Goal: Communication & Community: Share content

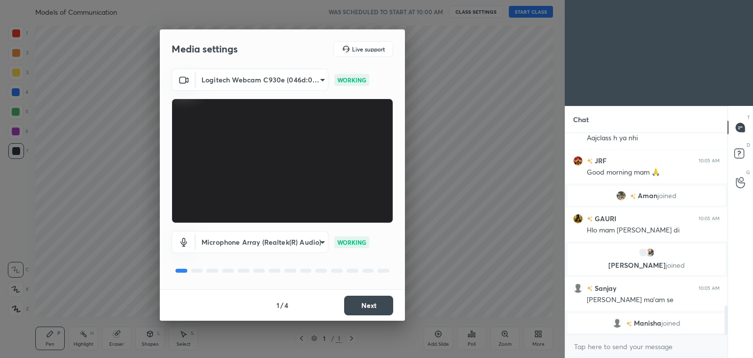
scroll to position [1225, 0]
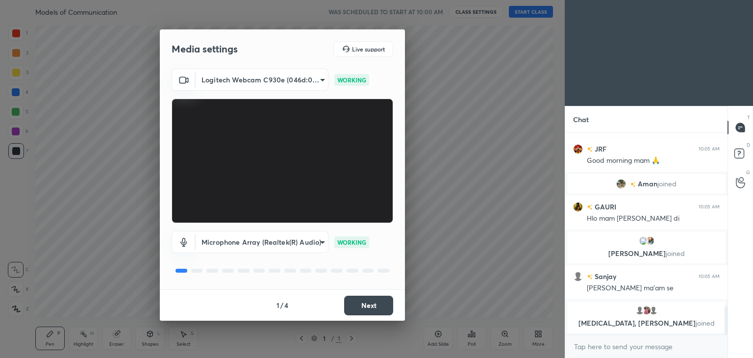
click at [379, 311] on button "Next" at bounding box center [368, 306] width 49 height 20
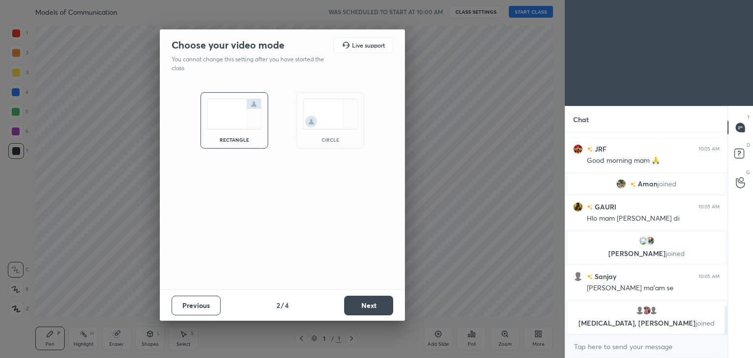
click at [332, 120] on img at bounding box center [330, 114] width 55 height 31
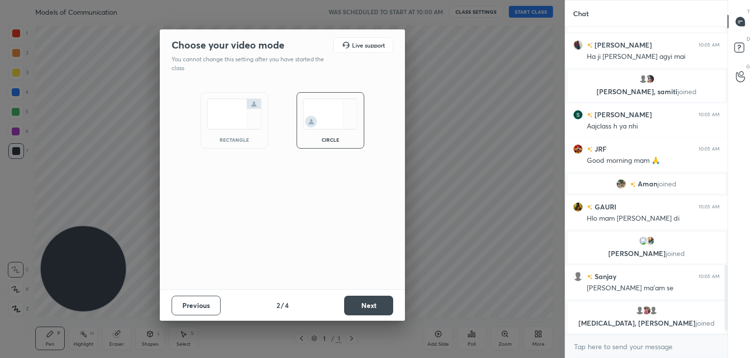
scroll to position [0, 0]
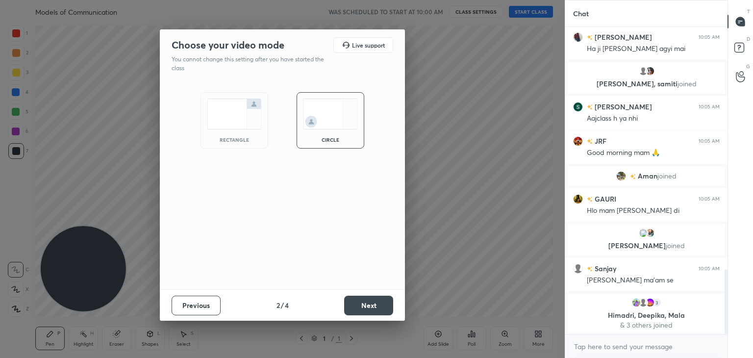
click at [359, 302] on button "Next" at bounding box center [368, 306] width 49 height 20
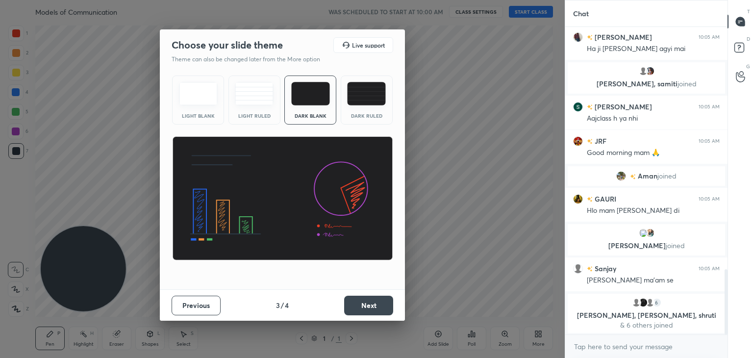
click at [361, 307] on button "Next" at bounding box center [368, 306] width 49 height 20
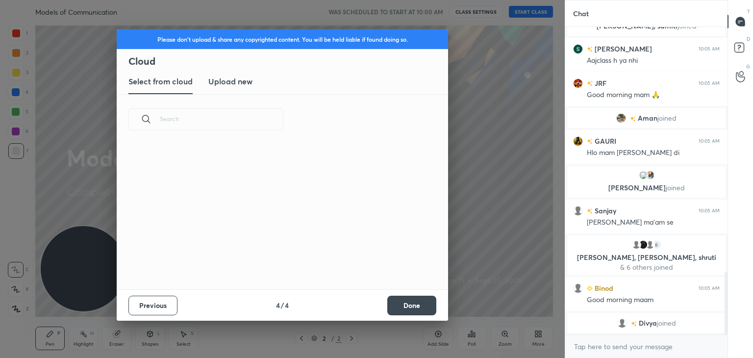
click at [397, 301] on button "Done" at bounding box center [411, 306] width 49 height 20
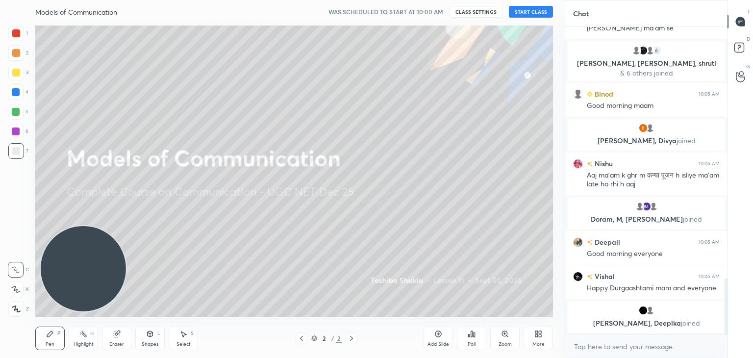
click at [517, 10] on button "START CLASS" at bounding box center [531, 12] width 44 height 12
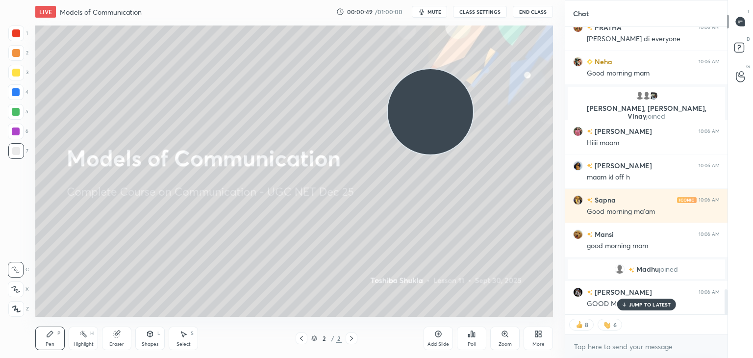
drag, startPoint x: 117, startPoint y: 271, endPoint x: 464, endPoint y: 114, distance: 381.0
click at [464, 114] on video at bounding box center [430, 111] width 85 height 85
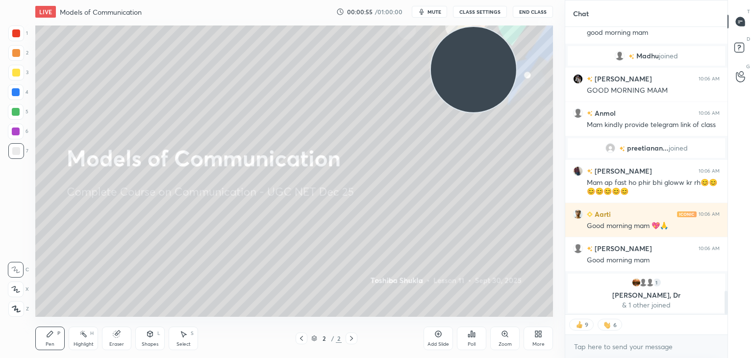
drag, startPoint x: 453, startPoint y: 111, endPoint x: 507, endPoint y: 61, distance: 73.2
click at [507, 61] on video at bounding box center [473, 69] width 85 height 85
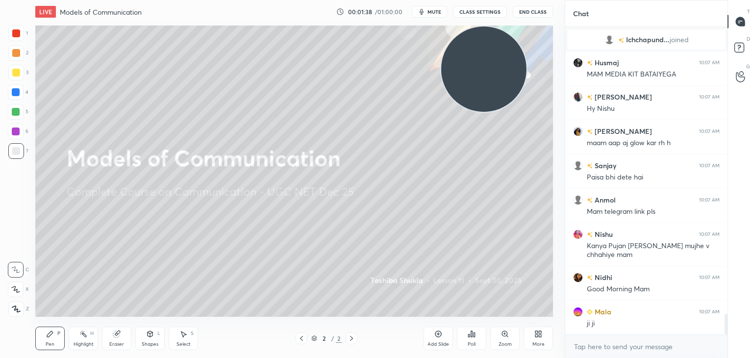
click at [538, 339] on div "More" at bounding box center [538, 339] width 29 height 24
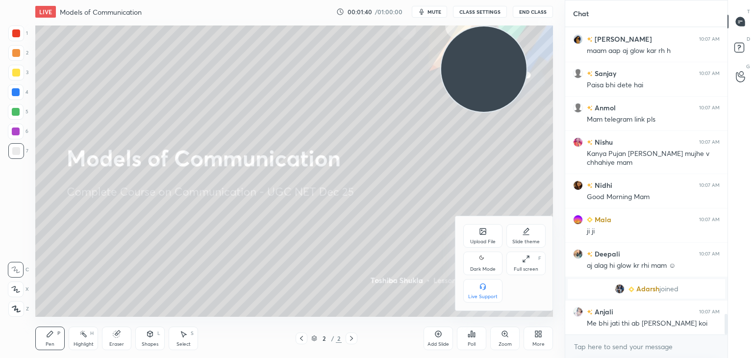
click at [484, 226] on div "Upload File" at bounding box center [482, 236] width 39 height 24
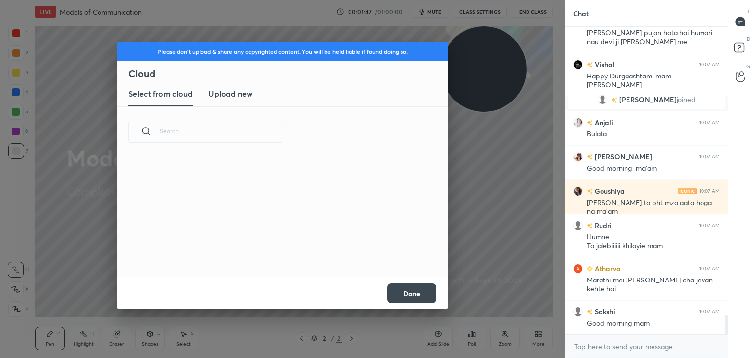
click at [231, 92] on h3 "Upload new" at bounding box center [230, 94] width 44 height 12
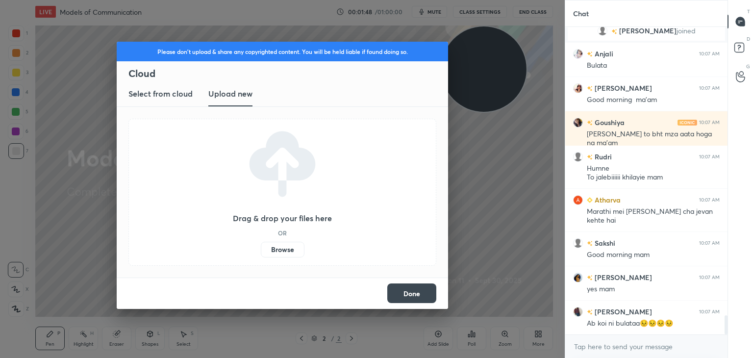
click at [270, 205] on div "Drag & drop your files here OR Browse" at bounding box center [282, 192] width 99 height 130
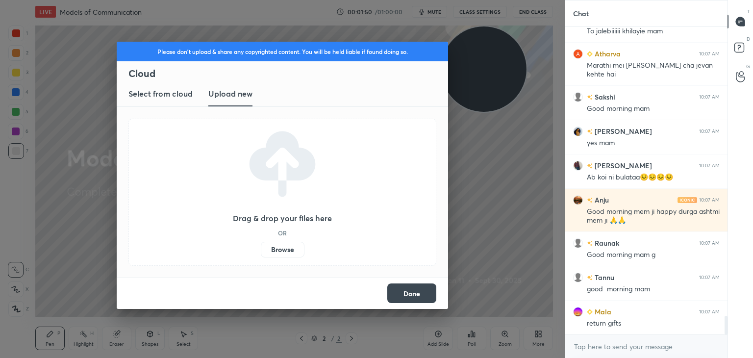
click at [278, 255] on label "Browse" at bounding box center [283, 250] width 44 height 16
click at [261, 255] on input "Browse" at bounding box center [261, 250] width 0 height 16
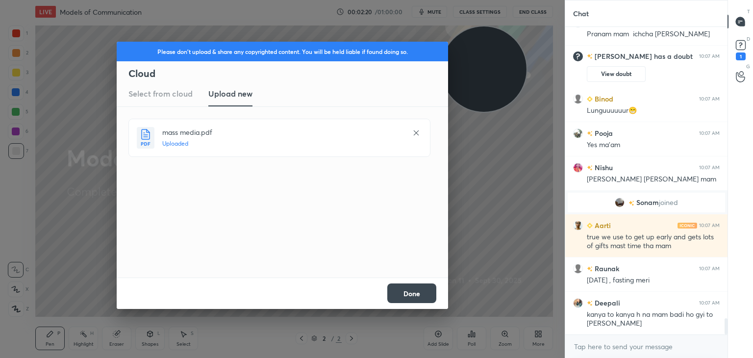
drag, startPoint x: 359, startPoint y: 207, endPoint x: 365, endPoint y: 233, distance: 26.8
click at [365, 233] on div "mass media.pdf Uploaded" at bounding box center [283, 192] width 310 height 147
click at [406, 298] on button "Done" at bounding box center [411, 293] width 49 height 20
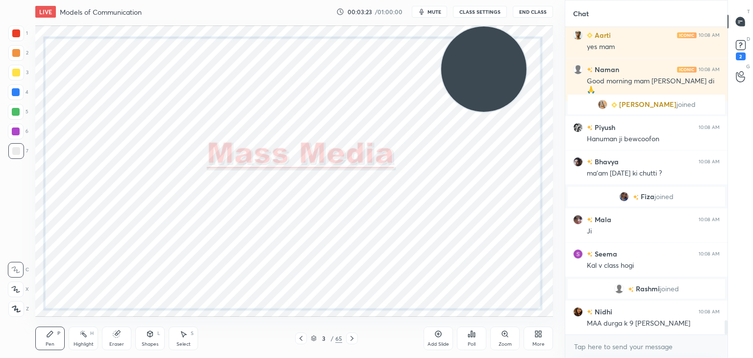
scroll to position [6425, 0]
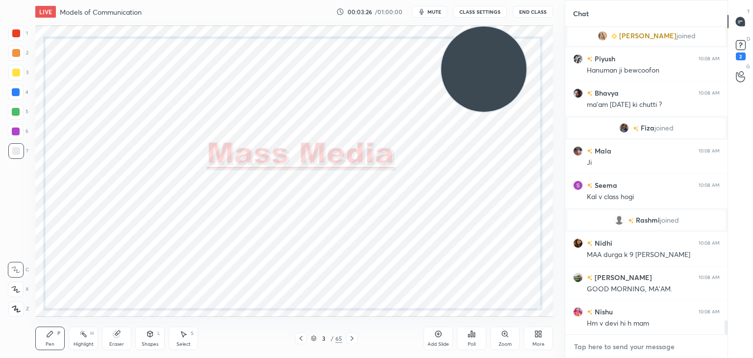
type textarea "x"
click at [581, 350] on textarea at bounding box center [646, 347] width 147 height 16
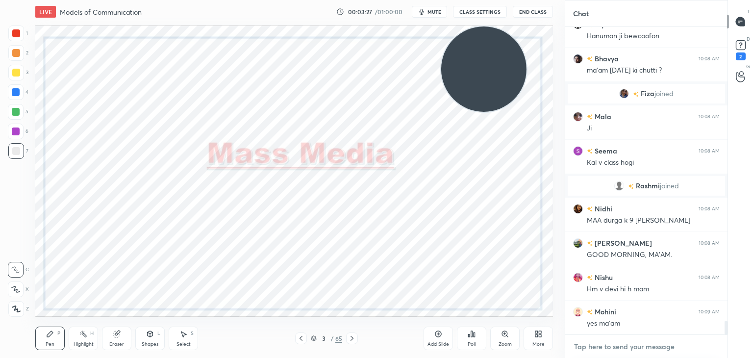
paste textarea "[URL][DOMAIN_NAME]"
type textarea "[URL][DOMAIN_NAME]"
type textarea "x"
click at [581, 350] on textarea "[URL][DOMAIN_NAME]" at bounding box center [636, 347] width 127 height 16
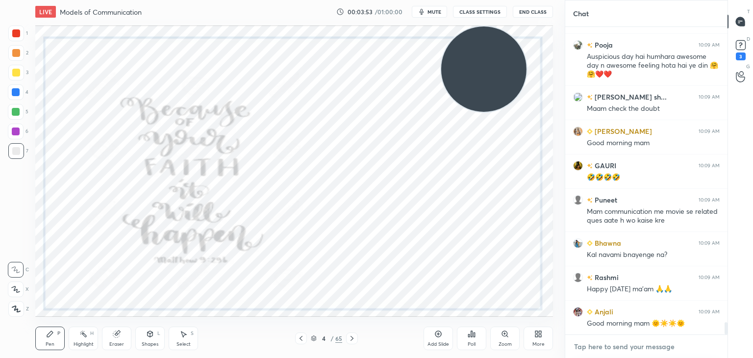
type textarea "x"
click at [601, 346] on textarea at bounding box center [646, 347] width 147 height 16
paste textarea "[URL][DOMAIN_NAME]"
type textarea "[URL][DOMAIN_NAME]"
type textarea "x"
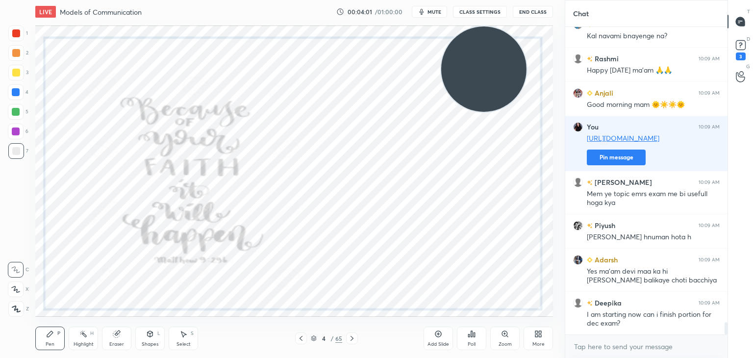
click at [310, 338] on div "4 / 65" at bounding box center [326, 338] width 63 height 12
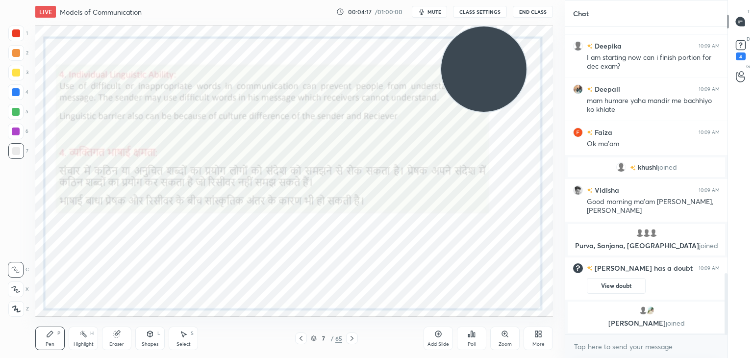
click at [315, 338] on icon at bounding box center [314, 338] width 6 height 6
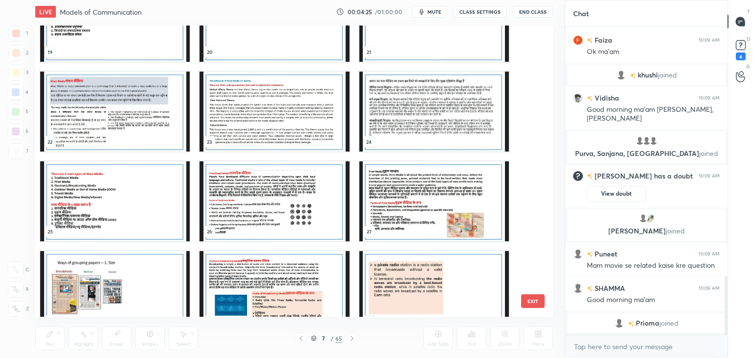
click at [293, 129] on img "grid" at bounding box center [275, 112] width 150 height 80
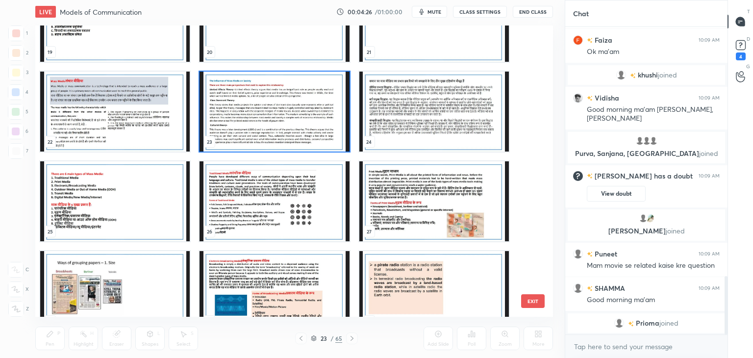
click at [293, 129] on img "grid" at bounding box center [275, 112] width 150 height 80
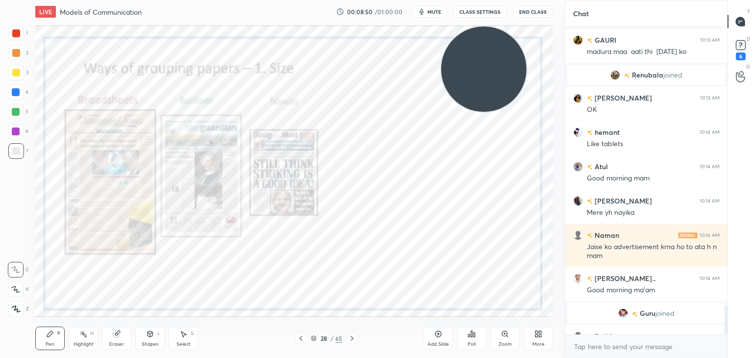
scroll to position [3036, 0]
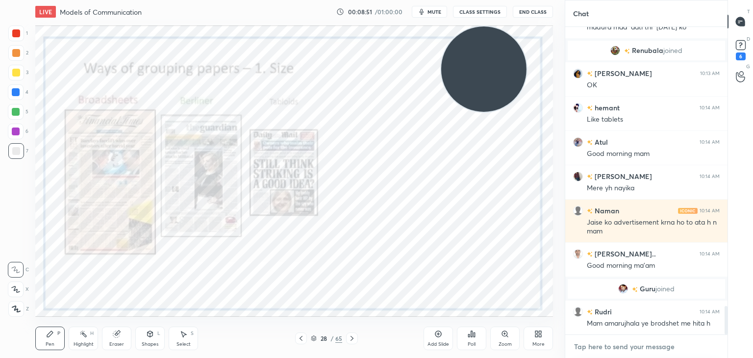
type textarea "x"
click at [600, 345] on textarea at bounding box center [646, 347] width 147 height 16
paste textarea "Large-format newspapers, known for quality, comprehensive reporting, and in-dep…"
type textarea "Large-format newspapers, known for quality, comprehensive reporting, and in-dep…"
type textarea "x"
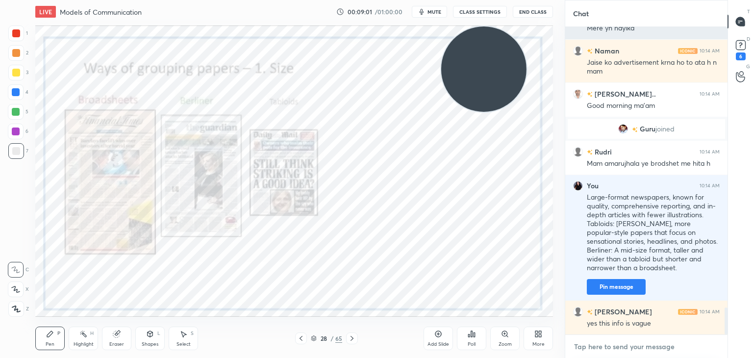
scroll to position [3220, 0]
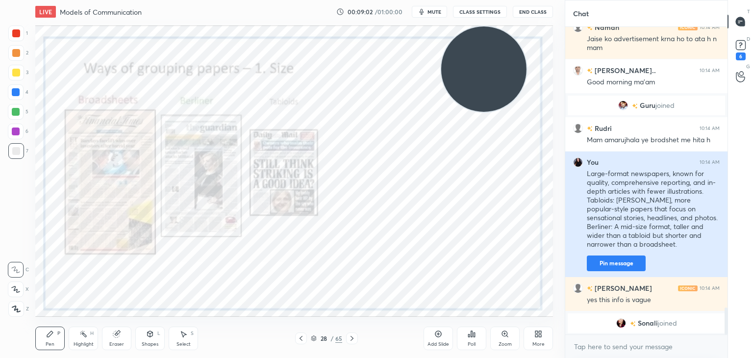
click at [611, 260] on button "Pin message" at bounding box center [616, 263] width 59 height 16
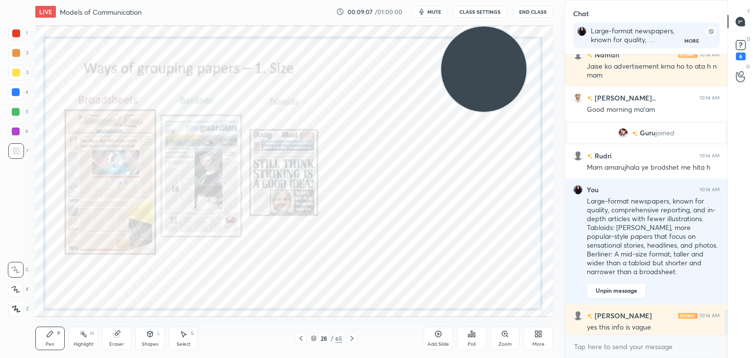
click at [20, 34] on div at bounding box center [16, 33] width 8 height 8
click at [17, 313] on div at bounding box center [16, 309] width 16 height 16
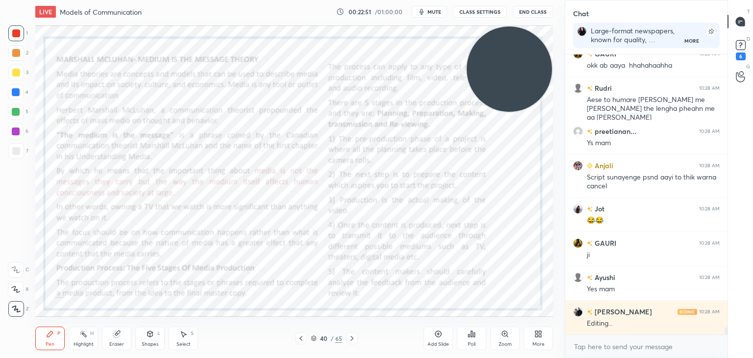
scroll to position [10711, 0]
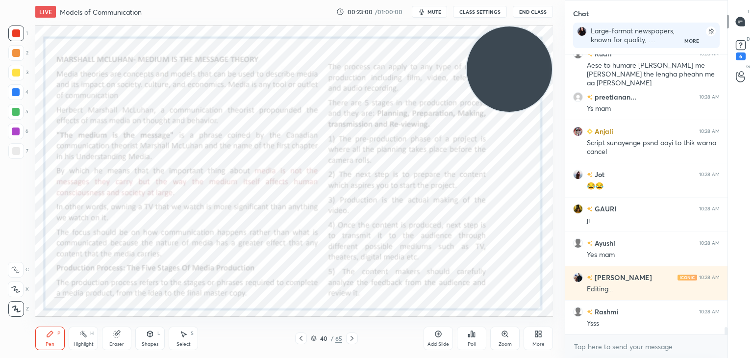
click at [116, 336] on icon at bounding box center [116, 334] width 6 height 6
click at [15, 312] on div "Erase all" at bounding box center [16, 309] width 16 height 16
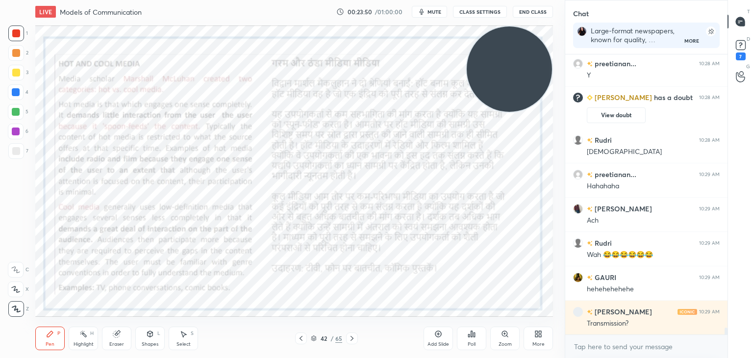
scroll to position [11012, 0]
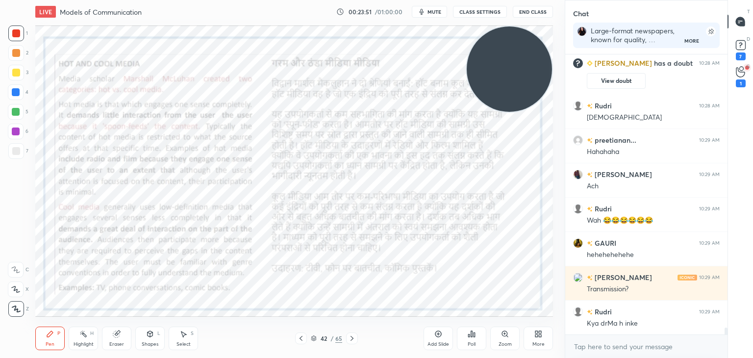
click at [434, 337] on icon at bounding box center [438, 334] width 8 height 8
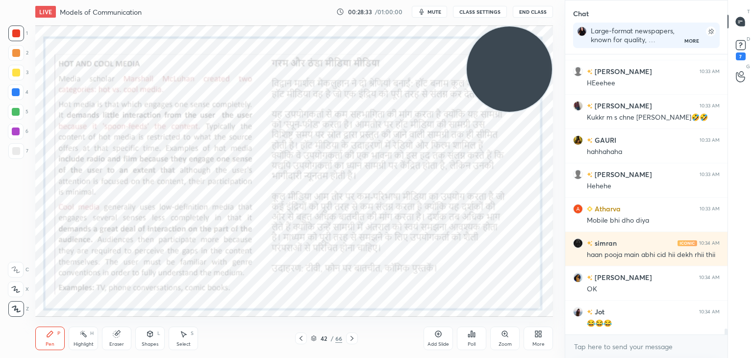
scroll to position [13160, 0]
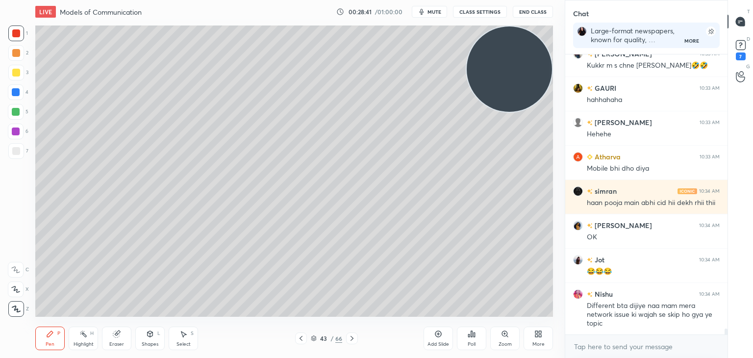
click at [17, 153] on div at bounding box center [16, 151] width 8 height 8
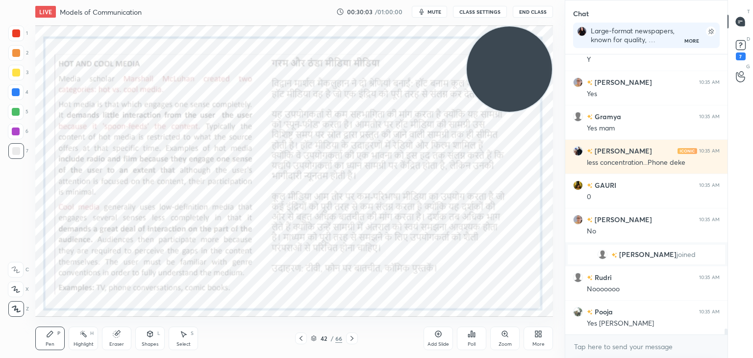
scroll to position [13643, 0]
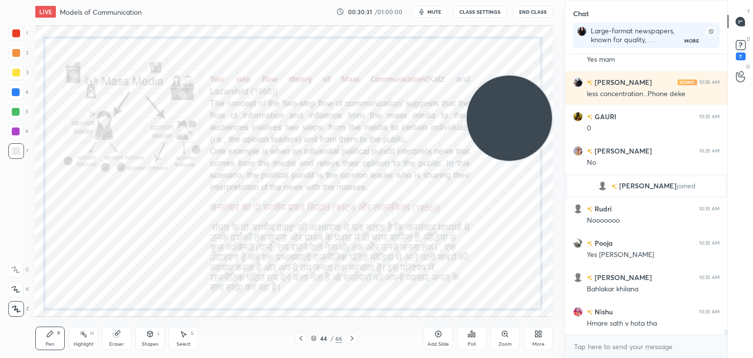
click at [15, 34] on div at bounding box center [16, 33] width 8 height 8
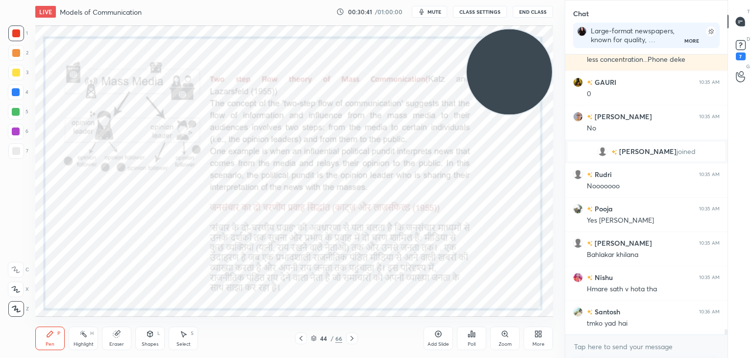
click at [432, 337] on div "Add Slide" at bounding box center [438, 339] width 29 height 24
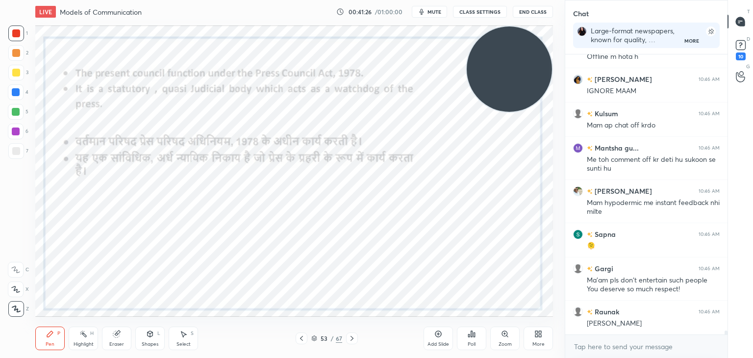
scroll to position [3, 3]
click at [314, 341] on icon at bounding box center [314, 338] width 6 height 6
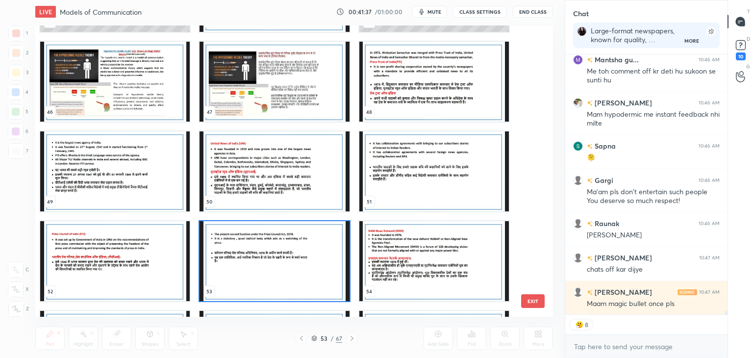
click at [380, 72] on img "grid" at bounding box center [434, 82] width 150 height 80
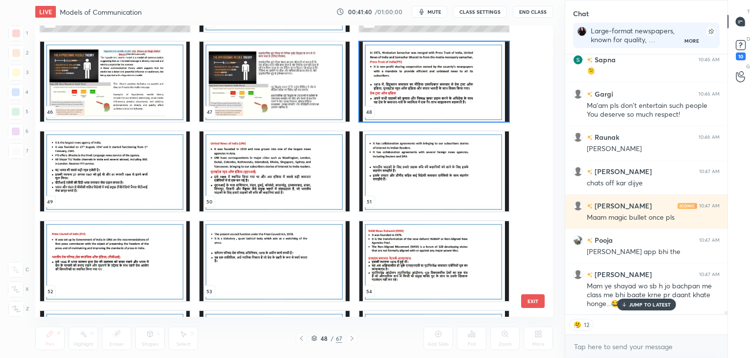
click at [429, 106] on img "grid" at bounding box center [434, 82] width 150 height 80
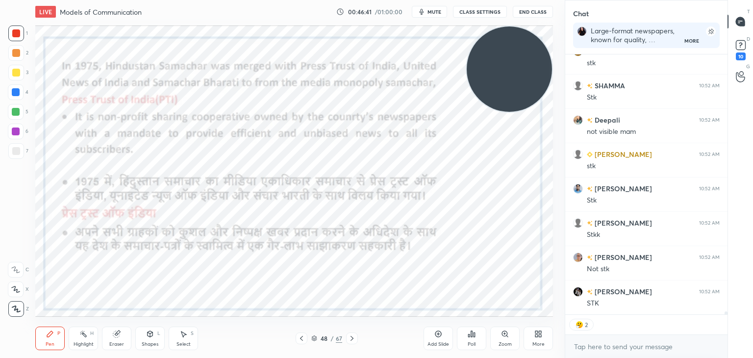
scroll to position [21966, 0]
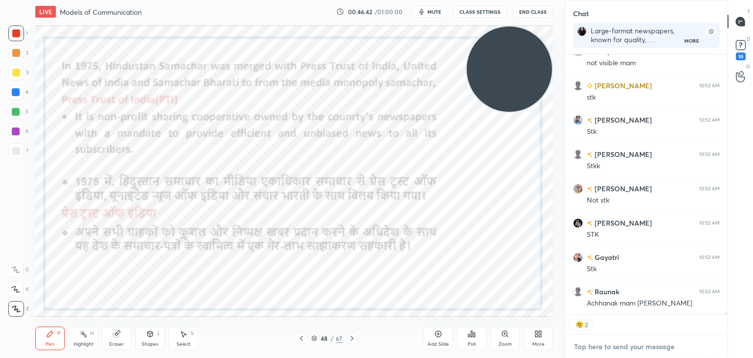
type textarea "x"
click at [588, 344] on textarea at bounding box center [646, 347] width 147 height 16
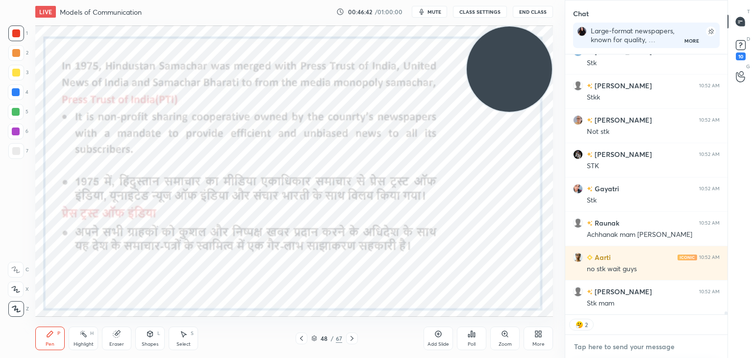
paste textarea "he [DEMOGRAPHIC_DATA]'s proprietor, [PERSON_NAME], as its Founding Chairman."
type textarea "he [DEMOGRAPHIC_DATA]'s proprietor, [PERSON_NAME], as its Founding Chairman."
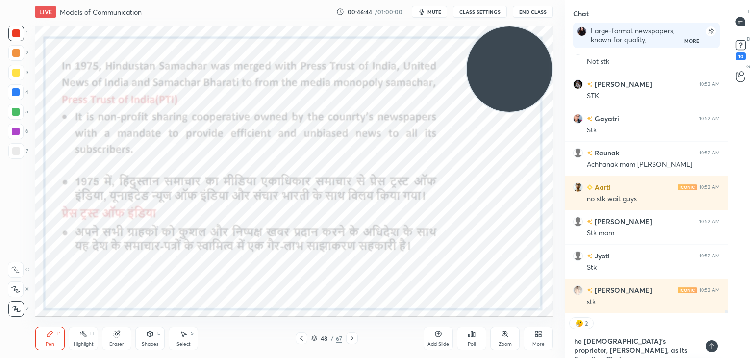
scroll to position [22139, 0]
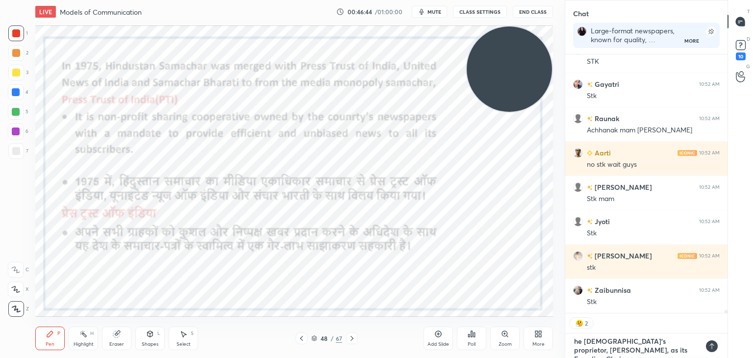
click at [575, 340] on textarea "he [DEMOGRAPHIC_DATA]'s proprietor, [PERSON_NAME], as its Founding Chairman." at bounding box center [636, 345] width 127 height 25
type textarea "x"
type textarea "The [DEMOGRAPHIC_DATA]'s proprietor, [PERSON_NAME], as its Founding Chairman."
type textarea "x"
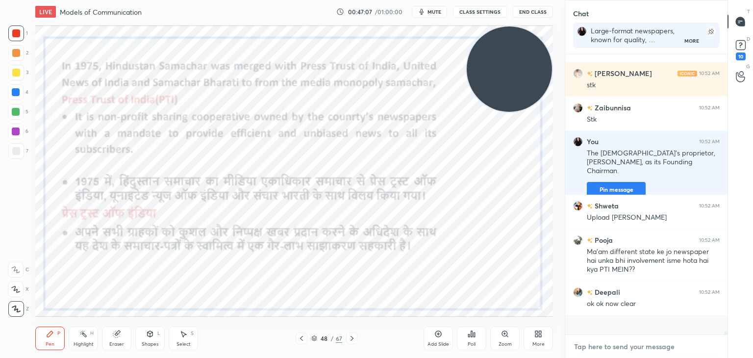
scroll to position [277, 159]
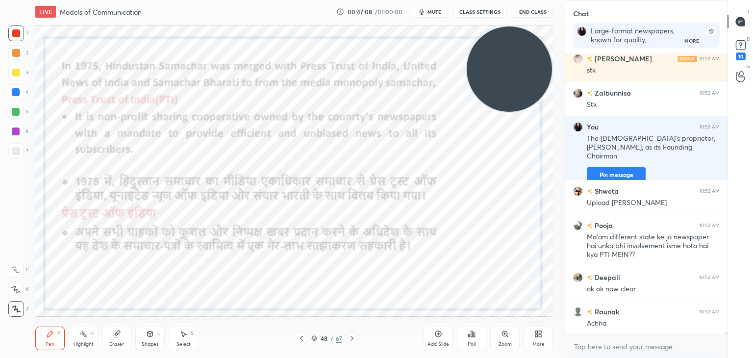
click at [630, 338] on div "x" at bounding box center [646, 346] width 162 height 23
type textarea "x"
paste textarea "[URL][DOMAIN_NAME]"
type textarea "[URL][DOMAIN_NAME]"
type textarea "x"
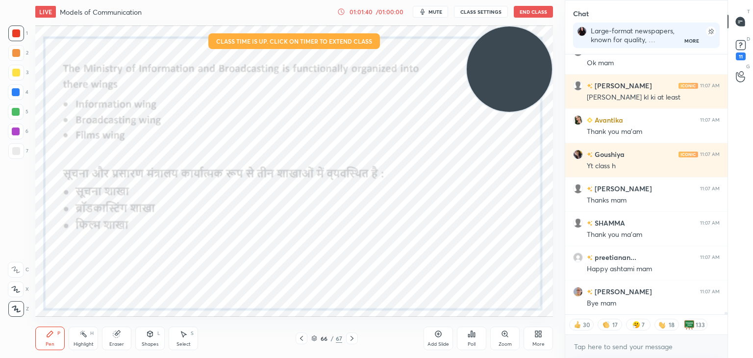
scroll to position [29424, 0]
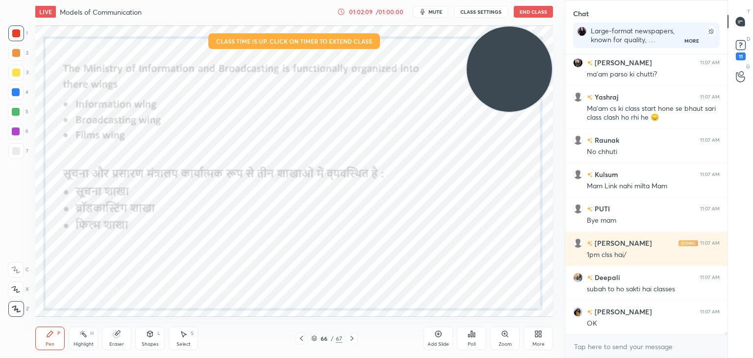
click at [528, 8] on button "End Class" at bounding box center [533, 12] width 39 height 12
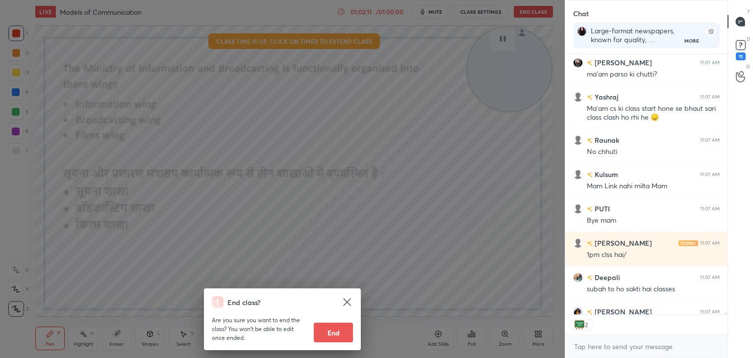
click at [343, 332] on button "End" at bounding box center [333, 333] width 39 height 20
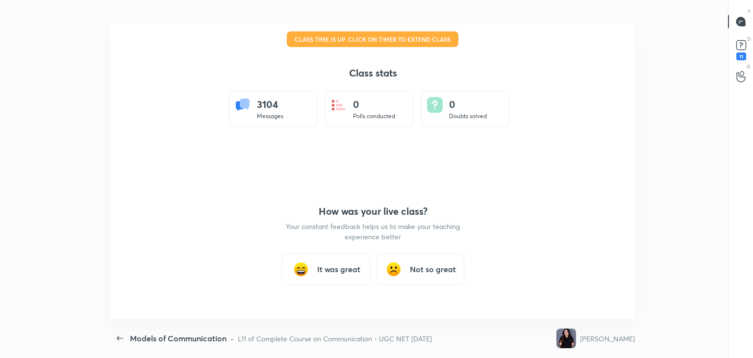
type textarea "x"
